Goal: Task Accomplishment & Management: Manage account settings

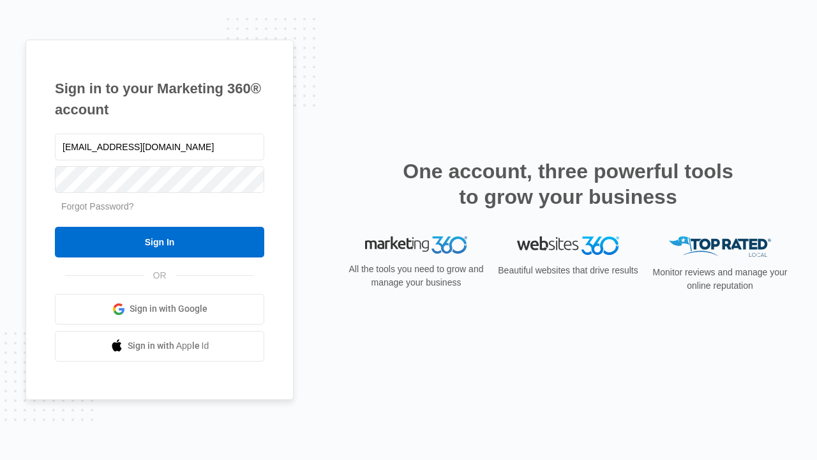
type input "[EMAIL_ADDRESS][DOMAIN_NAME]"
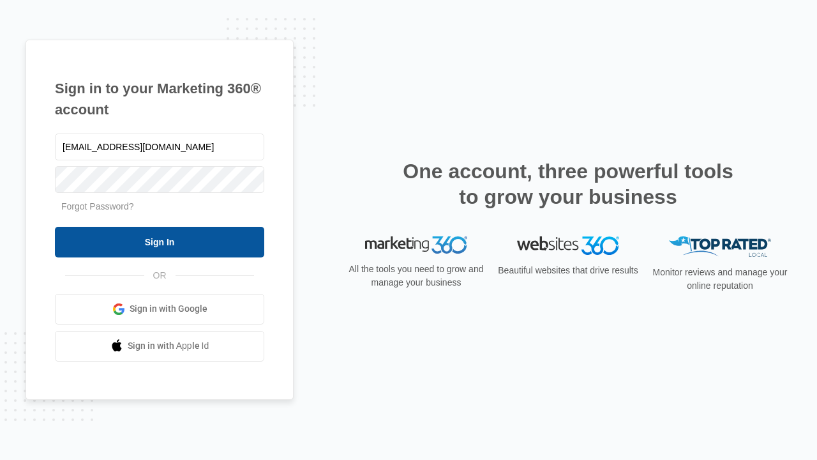
click at [160, 241] on input "Sign In" at bounding box center [159, 242] width 209 height 31
